Goal: Task Accomplishment & Management: Use online tool/utility

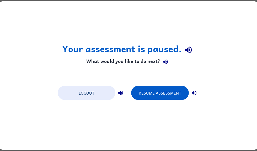
click at [170, 89] on button "Resume Assessment" at bounding box center [160, 93] width 58 height 14
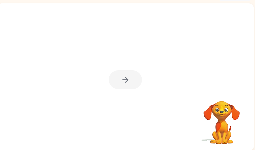
scroll to position [31, 0]
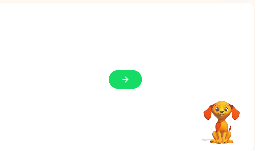
click at [140, 81] on button "button" at bounding box center [127, 80] width 34 height 19
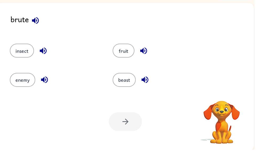
click at [126, 83] on button "beast" at bounding box center [125, 81] width 23 height 14
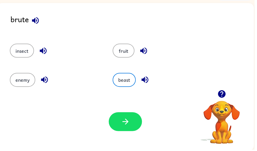
click at [122, 123] on icon "button" at bounding box center [126, 123] width 9 height 9
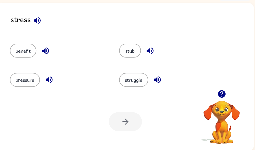
click at [140, 125] on div at bounding box center [127, 123] width 34 height 19
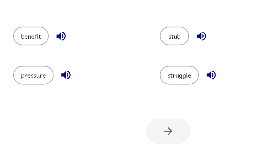
click at [19, 74] on button "pressure" at bounding box center [25, 81] width 30 height 14
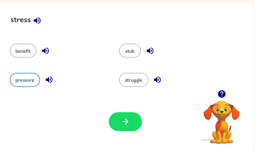
click at [126, 136] on div "Your browser must support playing .mp4 files to use Literably. Please try using…" at bounding box center [126, 123] width 259 height 59
click at [128, 120] on icon "button" at bounding box center [126, 123] width 9 height 9
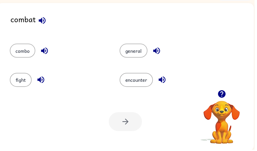
click at [21, 81] on button "fight" at bounding box center [21, 81] width 22 height 14
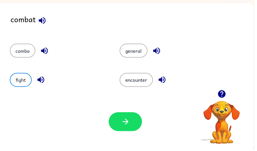
click at [135, 117] on button "button" at bounding box center [127, 123] width 34 height 19
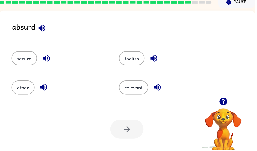
scroll to position [24, 0]
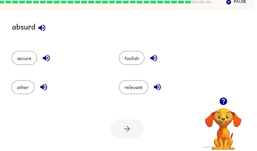
click at [140, 56] on button "foolish" at bounding box center [133, 59] width 26 height 14
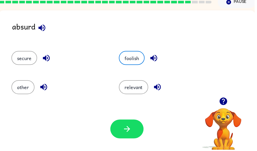
click at [137, 132] on button "button" at bounding box center [128, 130] width 34 height 19
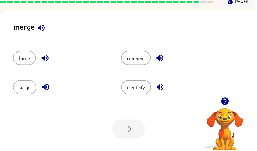
scroll to position [0, 0]
click at [129, 122] on div at bounding box center [130, 130] width 34 height 19
click at [139, 62] on button "combine" at bounding box center [137, 59] width 30 height 14
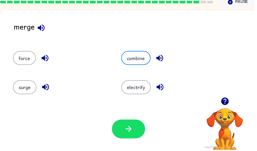
click at [141, 133] on button "button" at bounding box center [130, 130] width 34 height 19
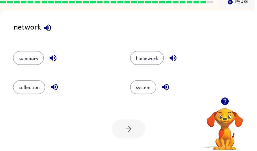
click at [139, 91] on button "system" at bounding box center [144, 88] width 26 height 14
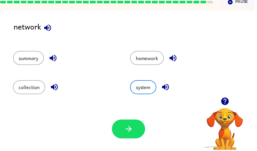
click at [133, 129] on icon "button" at bounding box center [129, 130] width 9 height 9
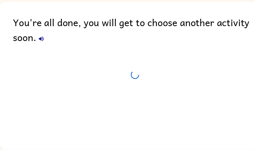
scroll to position [22, 0]
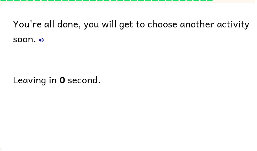
click at [42, 39] on icon "button" at bounding box center [41, 40] width 5 height 5
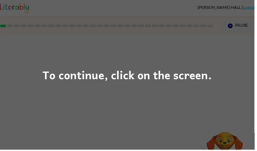
click at [209, 75] on div "To continue, click on the screen." at bounding box center [128, 76] width 171 height 18
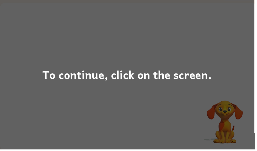
scroll to position [31, 0]
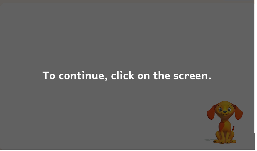
click at [192, 82] on div "To continue, click on the screen." at bounding box center [128, 76] width 171 height 18
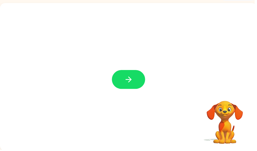
click at [136, 78] on button "button" at bounding box center [130, 80] width 34 height 19
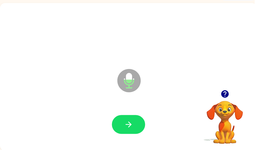
click at [131, 129] on icon "button" at bounding box center [129, 126] width 9 height 9
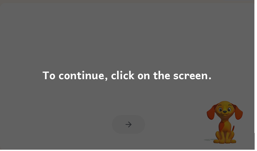
click at [148, 102] on div "To continue, click on the screen." at bounding box center [128, 75] width 257 height 151
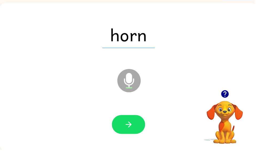
click at [139, 126] on button "button" at bounding box center [130, 126] width 34 height 19
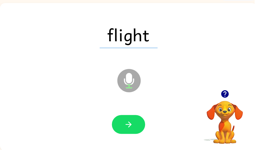
click at [129, 119] on button "button" at bounding box center [130, 126] width 34 height 19
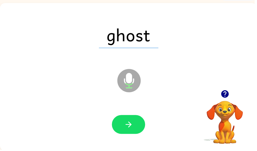
click at [134, 132] on button "button" at bounding box center [130, 126] width 34 height 19
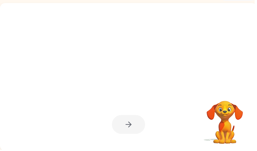
click at [257, 31] on div at bounding box center [129, 78] width 259 height 150
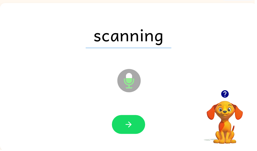
click at [137, 130] on button "button" at bounding box center [130, 126] width 34 height 19
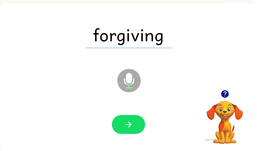
click at [136, 125] on button "button" at bounding box center [130, 126] width 34 height 19
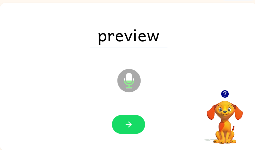
click at [138, 126] on button "button" at bounding box center [130, 126] width 34 height 19
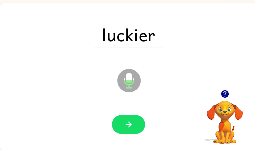
click at [137, 125] on button "button" at bounding box center [130, 126] width 34 height 19
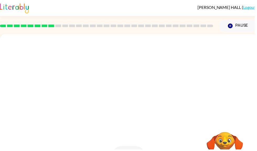
scroll to position [0, 0]
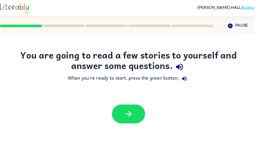
click at [134, 115] on button "button" at bounding box center [130, 115] width 34 height 19
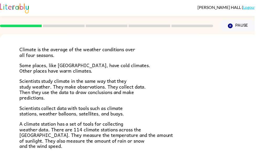
scroll to position [21, 0]
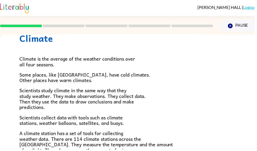
click at [77, 63] on span "Climate is the average of the weather conditions over all four seasons." at bounding box center [78, 62] width 117 height 13
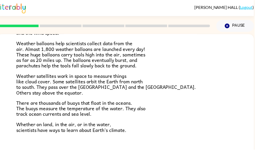
scroll to position [143, 0]
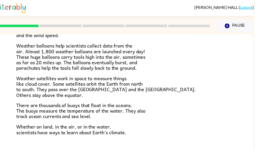
click at [256, 28] on button "Pause Pause" at bounding box center [237, 26] width 38 height 12
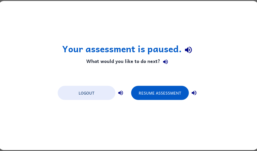
click at [175, 98] on button "Resume Assessment" at bounding box center [160, 93] width 58 height 14
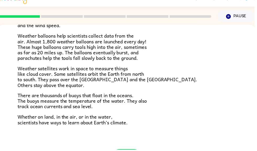
scroll to position [142, 0]
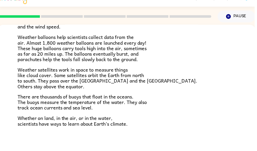
click at [134, 147] on div "Climate Climate is the average of the weather conditions over all four seasons.…" at bounding box center [127, 17] width 259 height 269
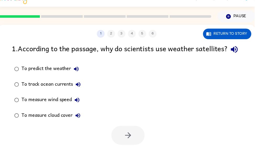
scroll to position [0, 0]
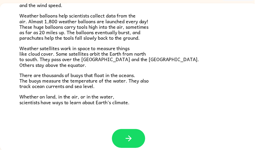
click at [139, 139] on button "button" at bounding box center [130, 140] width 34 height 19
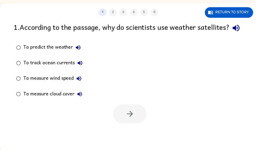
click at [23, 101] on label "To measure cloud cover" at bounding box center [50, 96] width 78 height 16
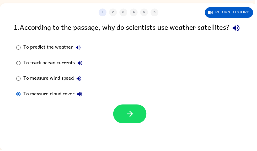
click at [136, 125] on button "button" at bounding box center [131, 115] width 34 height 19
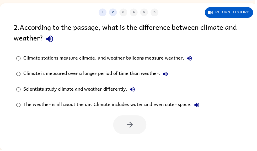
click at [30, 56] on div "Climate stations measure climate, and weather balloons measure weather." at bounding box center [110, 59] width 173 height 10
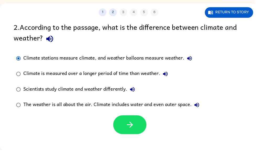
click at [134, 131] on icon "button" at bounding box center [131, 126] width 9 height 9
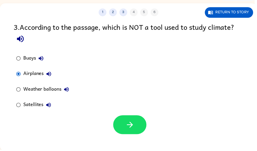
click at [136, 129] on button "button" at bounding box center [131, 126] width 34 height 19
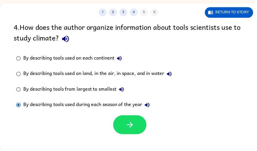
click at [125, 126] on button "button" at bounding box center [131, 126] width 34 height 19
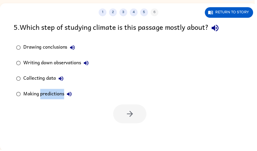
click at [238, 79] on div "Drawing conclusions Writing down observations Collecting data Making predictions" at bounding box center [137, 71] width 246 height 63
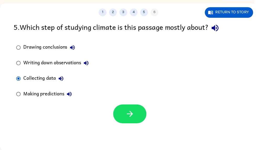
click at [130, 114] on icon "button" at bounding box center [131, 115] width 9 height 9
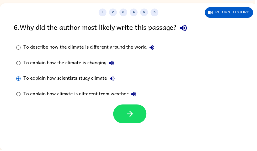
click at [134, 118] on icon "button" at bounding box center [131, 115] width 9 height 9
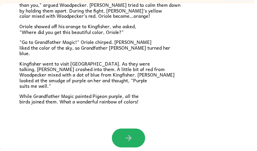
scroll to position [131, 0]
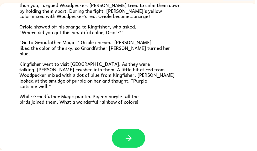
click at [136, 139] on button "button" at bounding box center [130, 140] width 34 height 19
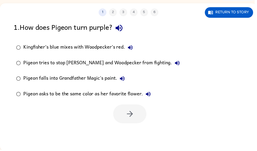
click at [103, 48] on div "Kingfisher’s blue mixes with Woodpecker’s red." at bounding box center [80, 48] width 113 height 10
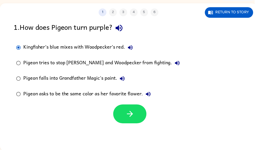
click at [129, 116] on icon "button" at bounding box center [131, 115] width 6 height 6
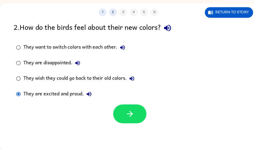
click at [133, 113] on icon "button" at bounding box center [131, 115] width 9 height 9
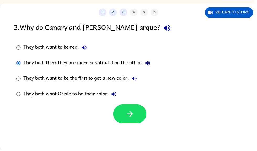
click at [129, 116] on icon "button" at bounding box center [131, 115] width 6 height 6
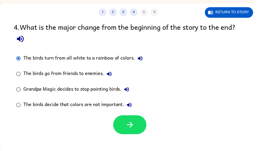
click at [129, 127] on icon "button" at bounding box center [131, 126] width 6 height 6
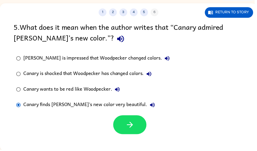
click at [139, 126] on button "button" at bounding box center [131, 126] width 34 height 19
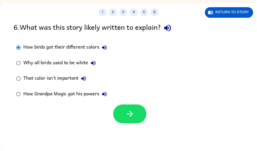
click at [124, 120] on button "button" at bounding box center [131, 115] width 34 height 19
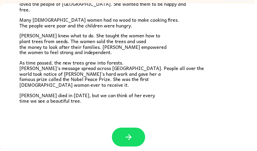
scroll to position [143, 0]
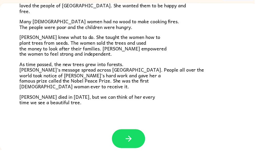
click at [145, 135] on button "button" at bounding box center [130, 140] width 34 height 19
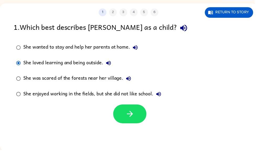
click at [127, 124] on button "button" at bounding box center [131, 115] width 34 height 19
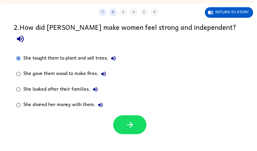
click at [135, 122] on icon "button" at bounding box center [131, 126] width 9 height 9
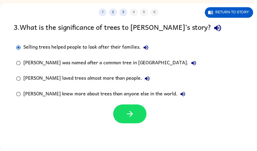
click at [127, 119] on icon "button" at bounding box center [131, 115] width 9 height 9
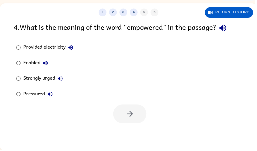
click at [235, 12] on button "Return to story" at bounding box center [231, 12] width 49 height 11
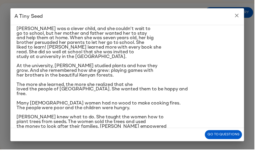
scroll to position [39, 0]
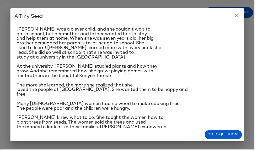
click at [23, 17] on h2 "A Tiny Seed" at bounding box center [128, 16] width 236 height 17
click at [240, 13] on icon "close" at bounding box center [239, 16] width 6 height 6
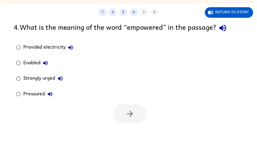
click at [237, 15] on button "Return to story" at bounding box center [231, 12] width 49 height 11
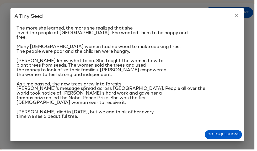
scroll to position [125, 0]
click at [242, 18] on icon "close" at bounding box center [239, 16] width 6 height 6
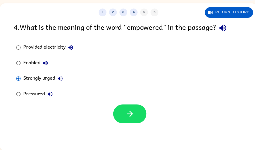
click at [120, 123] on button "button" at bounding box center [131, 115] width 34 height 19
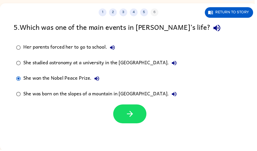
click at [135, 118] on icon "button" at bounding box center [131, 115] width 9 height 9
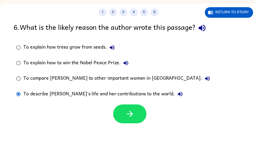
click at [138, 119] on button "button" at bounding box center [131, 115] width 34 height 19
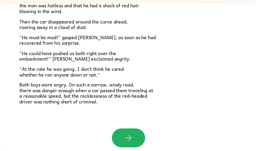
scroll to position [141, 0]
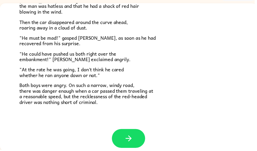
click at [131, 139] on icon "button" at bounding box center [129, 140] width 9 height 9
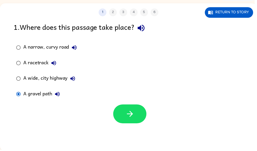
click at [139, 119] on button "button" at bounding box center [131, 115] width 34 height 19
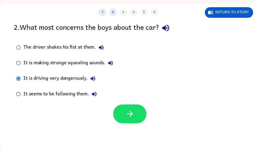
click at [134, 117] on icon "button" at bounding box center [131, 115] width 9 height 9
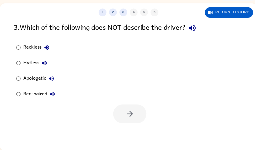
click at [26, 78] on div "Apologetic" at bounding box center [41, 79] width 34 height 10
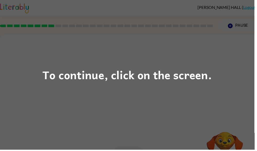
click at [205, 84] on div "To continue, click on the screen." at bounding box center [128, 76] width 171 height 18
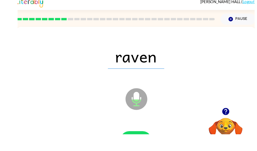
scroll to position [27, 0]
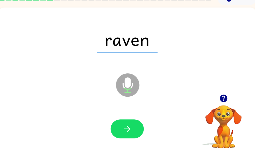
click at [137, 132] on button "button" at bounding box center [129, 130] width 34 height 19
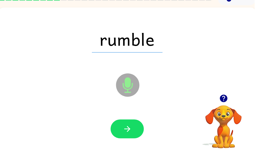
click at [128, 133] on icon "button" at bounding box center [128, 130] width 9 height 9
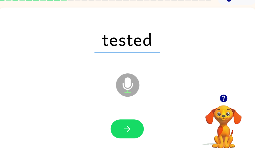
click at [135, 135] on button "button" at bounding box center [129, 130] width 34 height 19
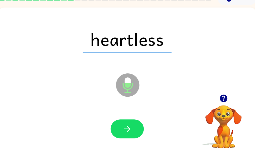
click at [134, 131] on button "button" at bounding box center [129, 130] width 34 height 19
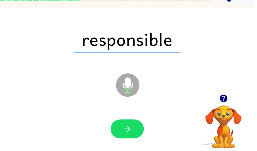
click at [133, 136] on button "button" at bounding box center [129, 130] width 34 height 19
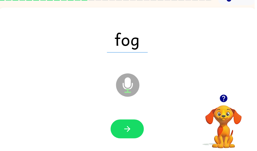
click at [132, 133] on icon "button" at bounding box center [128, 130] width 9 height 9
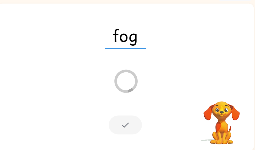
scroll to position [31, 0]
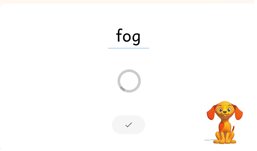
click at [253, 130] on video "Your browser must support playing .mp4 files to use Literably. Please try using…" at bounding box center [227, 120] width 52 height 52
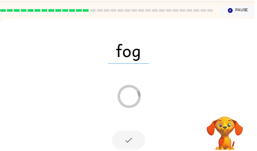
scroll to position [0, 0]
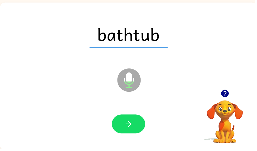
scroll to position [31, 0]
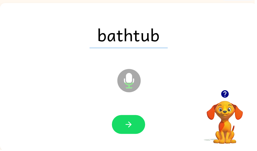
click at [131, 131] on icon "button" at bounding box center [129, 126] width 9 height 9
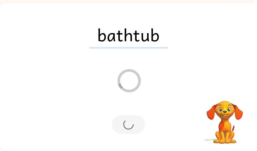
click at [175, 44] on div "bathtub" at bounding box center [129, 35] width 249 height 43
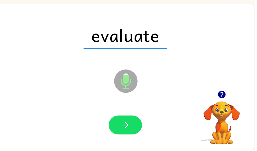
scroll to position [0, 3]
click at [124, 126] on icon "button" at bounding box center [126, 126] width 9 height 9
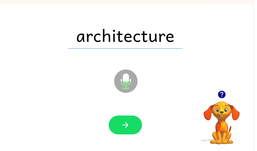
click at [127, 120] on button "button" at bounding box center [127, 126] width 34 height 19
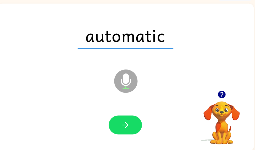
click at [127, 135] on button "button" at bounding box center [127, 126] width 34 height 19
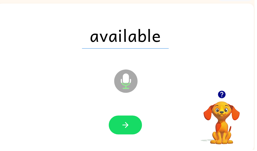
click at [126, 121] on button "button" at bounding box center [127, 126] width 34 height 19
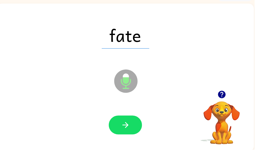
click at [129, 84] on icon "Microphone The Microphone is here when it is your turn to talk" at bounding box center [153, 88] width 79 height 39
click at [129, 82] on icon "Microphone The Microphone is here when it is your turn to talk" at bounding box center [153, 88] width 79 height 39
click at [128, 83] on icon "Microphone The Microphone is here when it is your turn to talk" at bounding box center [153, 88] width 79 height 39
click at [129, 84] on icon "Microphone The Microphone is here when it is your turn to talk" at bounding box center [153, 88] width 79 height 39
click at [128, 84] on icon "Microphone The Microphone is here when it is your turn to talk" at bounding box center [153, 88] width 79 height 39
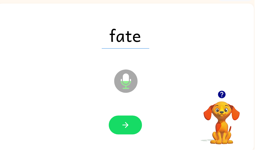
click at [126, 85] on icon at bounding box center [127, 82] width 24 height 24
click at [135, 79] on icon at bounding box center [127, 82] width 24 height 24
click at [134, 121] on button "button" at bounding box center [127, 126] width 34 height 19
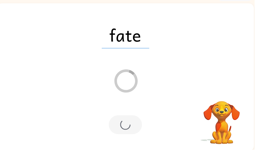
scroll to position [31, 0]
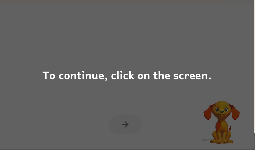
click at [131, 78] on div "To continue, click on the screen." at bounding box center [128, 76] width 171 height 18
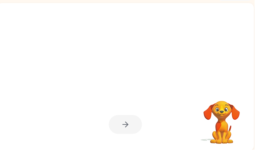
click at [136, 72] on div at bounding box center [114, 68] width 224 height 19
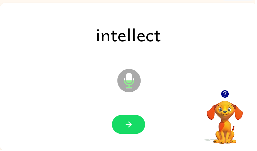
scroll to position [0, 0]
click at [138, 123] on button "button" at bounding box center [130, 126] width 34 height 19
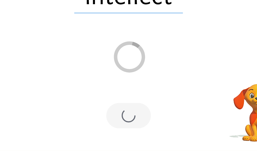
click at [113, 115] on div at bounding box center [130, 124] width 34 height 19
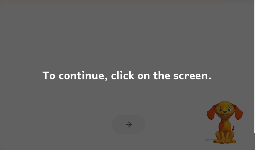
click at [125, 55] on div "To continue, click on the screen." at bounding box center [128, 75] width 257 height 151
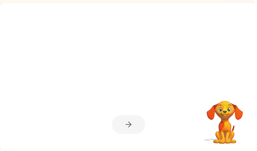
click at [151, 72] on div at bounding box center [117, 68] width 224 height 19
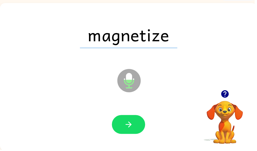
click at [124, 126] on button "button" at bounding box center [130, 126] width 34 height 19
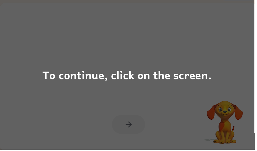
click at [106, 75] on div "To continue, click on the screen." at bounding box center [128, 76] width 171 height 18
click at [196, 78] on div "To continue, click on the screen." at bounding box center [128, 76] width 171 height 18
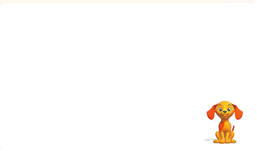
click at [134, 71] on div "Your browser must support playing .mp4 files to use Literably. Please try using…" at bounding box center [129, 78] width 259 height 150
click at [136, 79] on div at bounding box center [130, 80] width 34 height 19
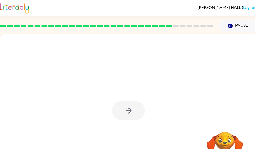
scroll to position [0, 0]
click at [133, 108] on div at bounding box center [130, 111] width 34 height 19
click at [131, 109] on div at bounding box center [130, 111] width 34 height 19
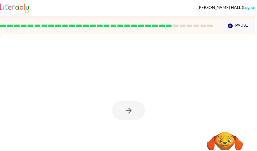
click at [134, 110] on div at bounding box center [130, 111] width 34 height 19
click at [140, 107] on div at bounding box center [130, 111] width 34 height 19
click at [143, 107] on div at bounding box center [130, 111] width 34 height 19
click at [146, 97] on div at bounding box center [129, 110] width 259 height 150
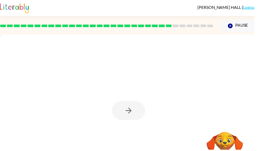
click at [134, 108] on div at bounding box center [130, 111] width 34 height 19
click at [136, 110] on div at bounding box center [130, 111] width 34 height 19
click at [133, 111] on div at bounding box center [130, 111] width 34 height 19
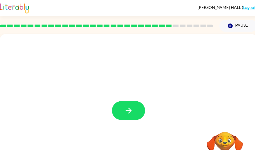
click at [130, 108] on icon "button" at bounding box center [129, 111] width 9 height 9
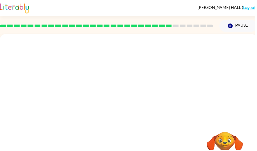
click at [131, 109] on div at bounding box center [117, 100] width 224 height 19
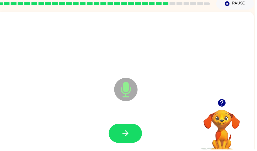
scroll to position [23, 0]
click at [133, 144] on button "button" at bounding box center [127, 135] width 34 height 19
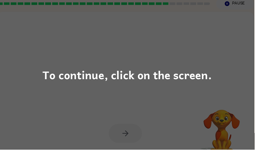
click at [119, 63] on div "To continue, click on the screen." at bounding box center [128, 75] width 257 height 151
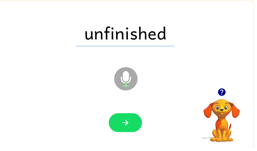
scroll to position [31, 0]
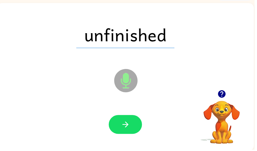
click at [127, 124] on icon "button" at bounding box center [126, 126] width 6 height 6
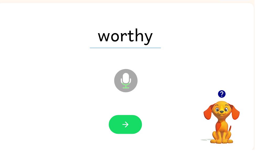
click at [139, 108] on icon "Microphone The Microphone is here when it is your turn to talk" at bounding box center [153, 88] width 79 height 39
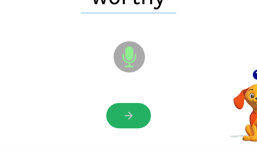
click at [110, 115] on button "button" at bounding box center [127, 124] width 34 height 19
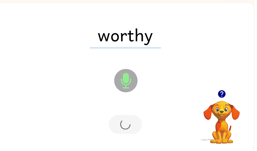
click at [140, 116] on div at bounding box center [126, 126] width 249 height 43
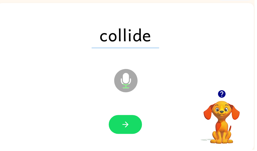
click at [130, 129] on icon "button" at bounding box center [126, 126] width 9 height 9
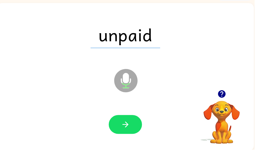
click at [128, 126] on icon "button" at bounding box center [126, 126] width 6 height 6
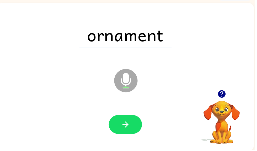
click at [134, 122] on button "button" at bounding box center [127, 126] width 34 height 19
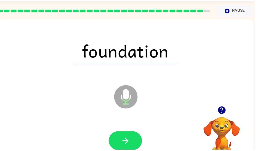
scroll to position [15, 0]
click at [131, 137] on button "button" at bounding box center [127, 142] width 34 height 19
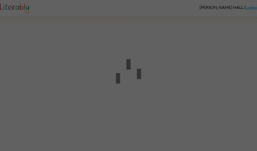
scroll to position [0, 0]
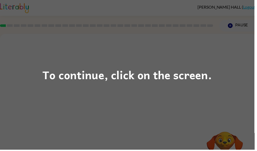
click at [124, 94] on div "To continue, click on the screen." at bounding box center [128, 75] width 257 height 151
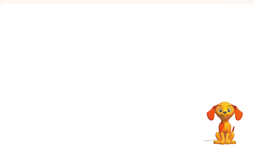
scroll to position [31, 0]
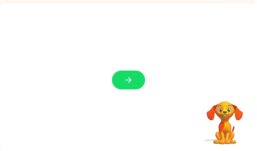
click at [130, 83] on icon "button" at bounding box center [129, 81] width 9 height 9
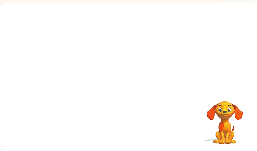
scroll to position [31, 0]
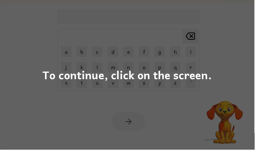
click at [117, 67] on div "To continue, click on the screen." at bounding box center [128, 75] width 257 height 151
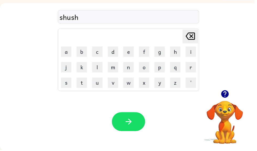
click at [133, 128] on icon "button" at bounding box center [129, 123] width 9 height 9
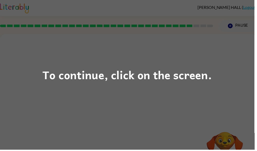
click at [197, 77] on div "To continue, click on the screen." at bounding box center [128, 76] width 171 height 18
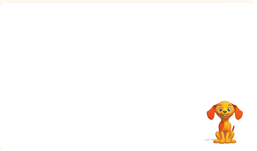
scroll to position [31, 0]
click at [239, 85] on div at bounding box center [129, 47] width 259 height 88
click at [191, 104] on div "Your browser must support playing .mp4 files to use Literably. Please try using…" at bounding box center [129, 78] width 259 height 150
click at [135, 80] on div at bounding box center [130, 80] width 34 height 19
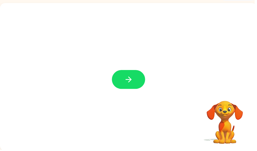
click at [139, 78] on button "button" at bounding box center [130, 80] width 34 height 19
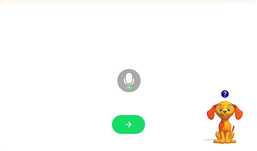
click at [132, 126] on icon "button" at bounding box center [130, 126] width 6 height 6
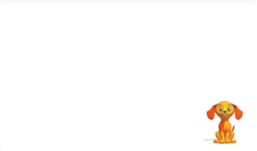
click at [257, 91] on div at bounding box center [129, 78] width 259 height 150
click at [8, 93] on div at bounding box center [129, 78] width 259 height 150
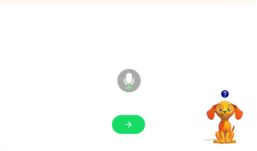
click at [224, 94] on icon "button" at bounding box center [227, 95] width 8 height 8
click at [131, 121] on button "button" at bounding box center [130, 126] width 34 height 19
click at [134, 115] on div at bounding box center [129, 126] width 249 height 43
click at [138, 128] on button "button" at bounding box center [130, 126] width 34 height 19
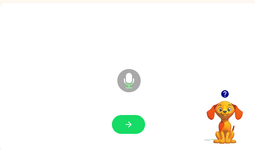
click at [228, 90] on button "button" at bounding box center [226, 95] width 13 height 13
click at [134, 126] on icon "button" at bounding box center [129, 126] width 9 height 9
click at [135, 133] on button "button" at bounding box center [130, 126] width 34 height 19
click at [139, 127] on button "button" at bounding box center [130, 126] width 34 height 19
click at [228, 94] on icon "button" at bounding box center [227, 95] width 9 height 9
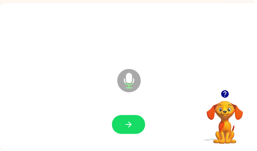
click at [225, 95] on icon "button" at bounding box center [227, 95] width 8 height 8
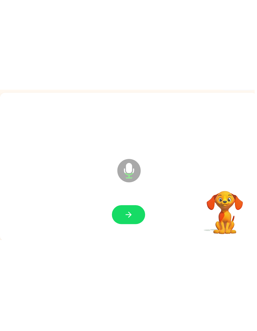
scroll to position [12, 0]
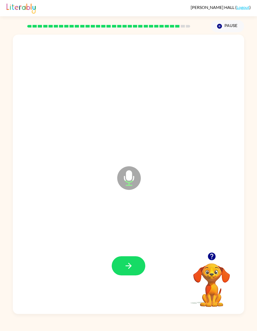
click at [129, 151] on button "button" at bounding box center [129, 265] width 34 height 19
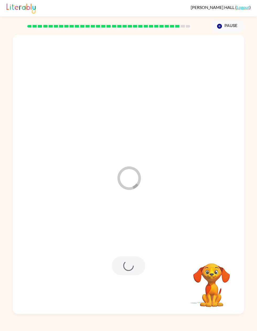
click at [167, 0] on div "ALMIR HALL ( Logout )" at bounding box center [129, 8] width 244 height 16
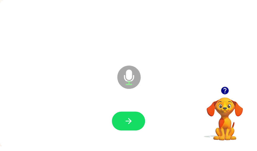
scroll to position [31, 0]
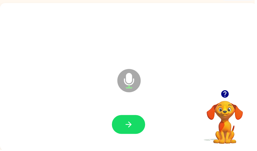
click at [141, 127] on button "button" at bounding box center [130, 126] width 34 height 19
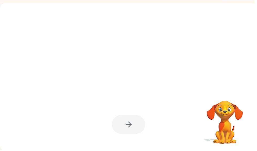
click at [132, 122] on div at bounding box center [130, 126] width 34 height 19
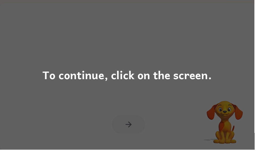
click at [132, 122] on div "To continue, click on the screen." at bounding box center [128, 75] width 257 height 151
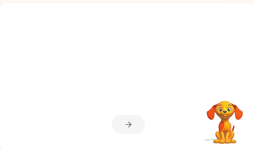
click at [127, 124] on div at bounding box center [130, 126] width 34 height 19
click at [130, 122] on div at bounding box center [130, 126] width 34 height 19
click at [123, 120] on div at bounding box center [130, 126] width 34 height 19
click at [122, 122] on div at bounding box center [130, 126] width 34 height 19
click at [121, 125] on div at bounding box center [130, 126] width 34 height 19
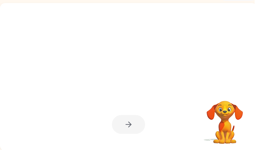
click at [127, 133] on div at bounding box center [130, 126] width 34 height 19
click at [122, 129] on div at bounding box center [130, 126] width 34 height 19
click at [122, 127] on div at bounding box center [130, 126] width 34 height 19
click at [123, 123] on div at bounding box center [130, 126] width 34 height 19
click at [126, 127] on div at bounding box center [130, 126] width 34 height 19
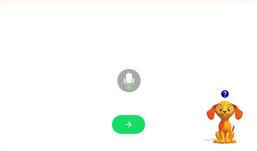
click at [120, 130] on button "button" at bounding box center [130, 126] width 34 height 19
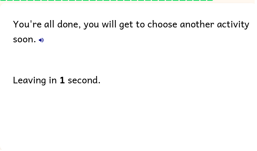
scroll to position [22, 0]
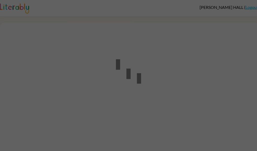
scroll to position [0, 0]
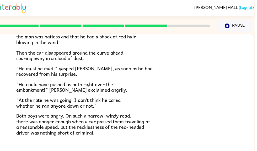
scroll to position [141, 0]
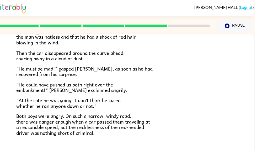
click at [204, 72] on p ""He must be mad!" gasped [PERSON_NAME], as soon as he had recovered from his su…" at bounding box center [127, 72] width 220 height 11
click at [1, 129] on div "The Tower Treasure The car brakes squealed. The driver of the oncoming car swun…" at bounding box center [126, 28] width 259 height 268
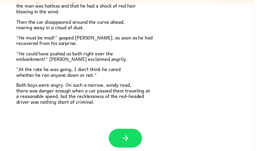
scroll to position [31, 0]
click at [129, 136] on icon "button" at bounding box center [126, 140] width 9 height 9
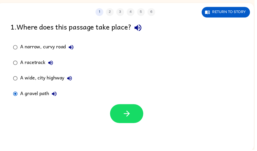
click at [131, 116] on icon "button" at bounding box center [127, 115] width 9 height 9
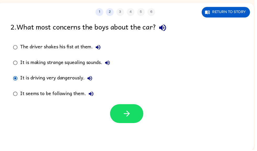
click at [127, 117] on icon "button" at bounding box center [127, 115] width 9 height 9
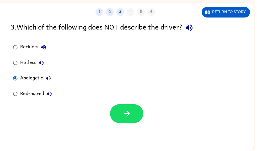
click at [121, 115] on button "button" at bounding box center [128, 115] width 34 height 19
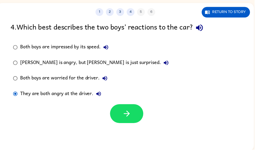
click at [134, 117] on button "button" at bounding box center [128, 115] width 34 height 19
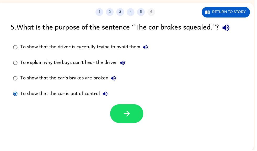
click at [127, 116] on icon "button" at bounding box center [128, 115] width 6 height 6
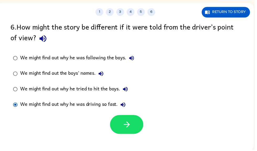
click at [127, 130] on icon "button" at bounding box center [127, 126] width 9 height 9
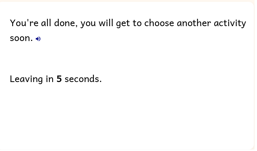
scroll to position [22, 0]
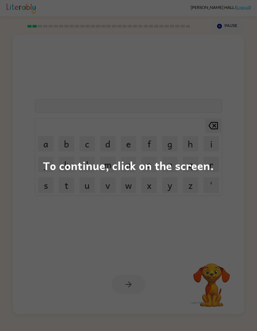
click at [142, 159] on div "To continue, click on the screen." at bounding box center [128, 165] width 171 height 18
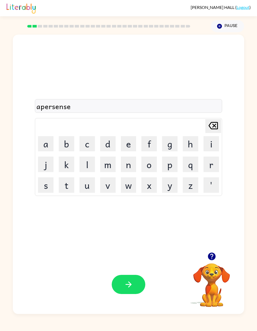
click at [117, 294] on button "button" at bounding box center [129, 284] width 34 height 19
click at [120, 314] on div "Your browser must support playing .mp4 files to use Literably. Please try using…" at bounding box center [128, 284] width 231 height 59
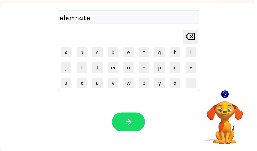
scroll to position [31, 0]
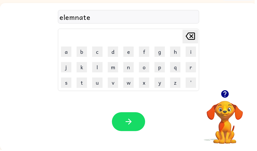
click at [136, 128] on button "button" at bounding box center [130, 123] width 34 height 19
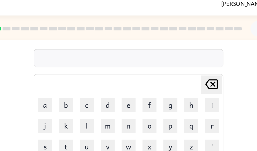
scroll to position [0, 0]
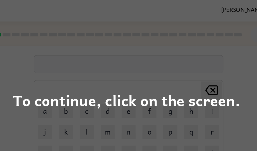
click at [161, 82] on div "To continue, click on the screen." at bounding box center [128, 76] width 171 height 18
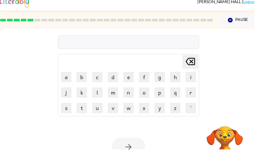
scroll to position [6, 0]
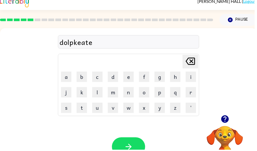
click at [133, 145] on icon "button" at bounding box center [129, 148] width 9 height 9
